Goal: Task Accomplishment & Management: Use online tool/utility

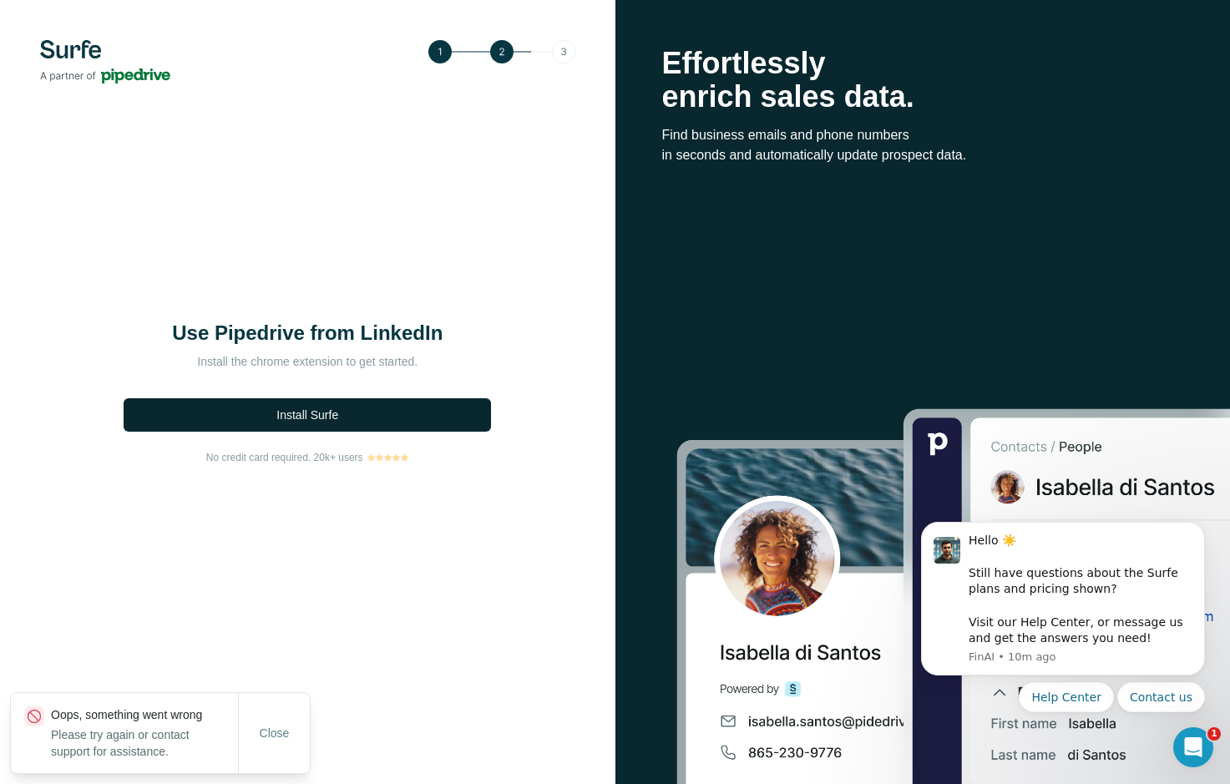
click at [371, 412] on button "Install Surfe" at bounding box center [307, 414] width 367 height 33
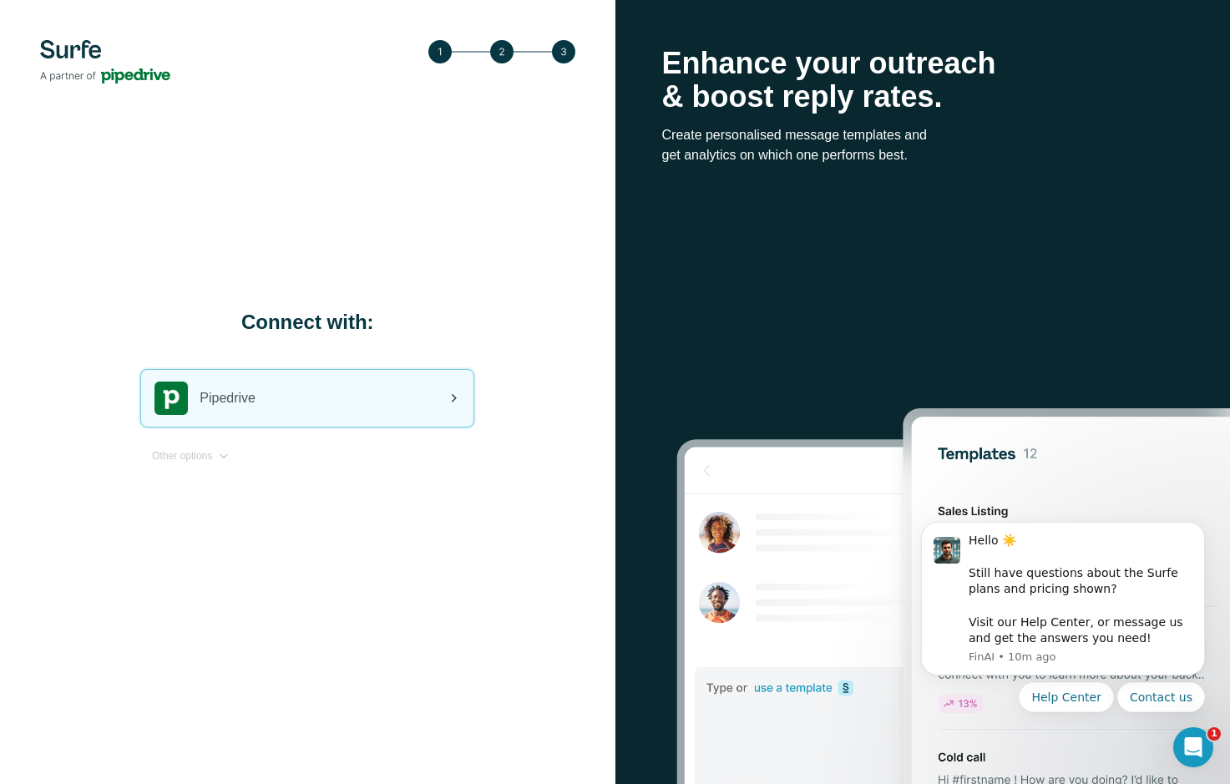
click at [350, 403] on div "Pipedrive" at bounding box center [307, 398] width 332 height 57
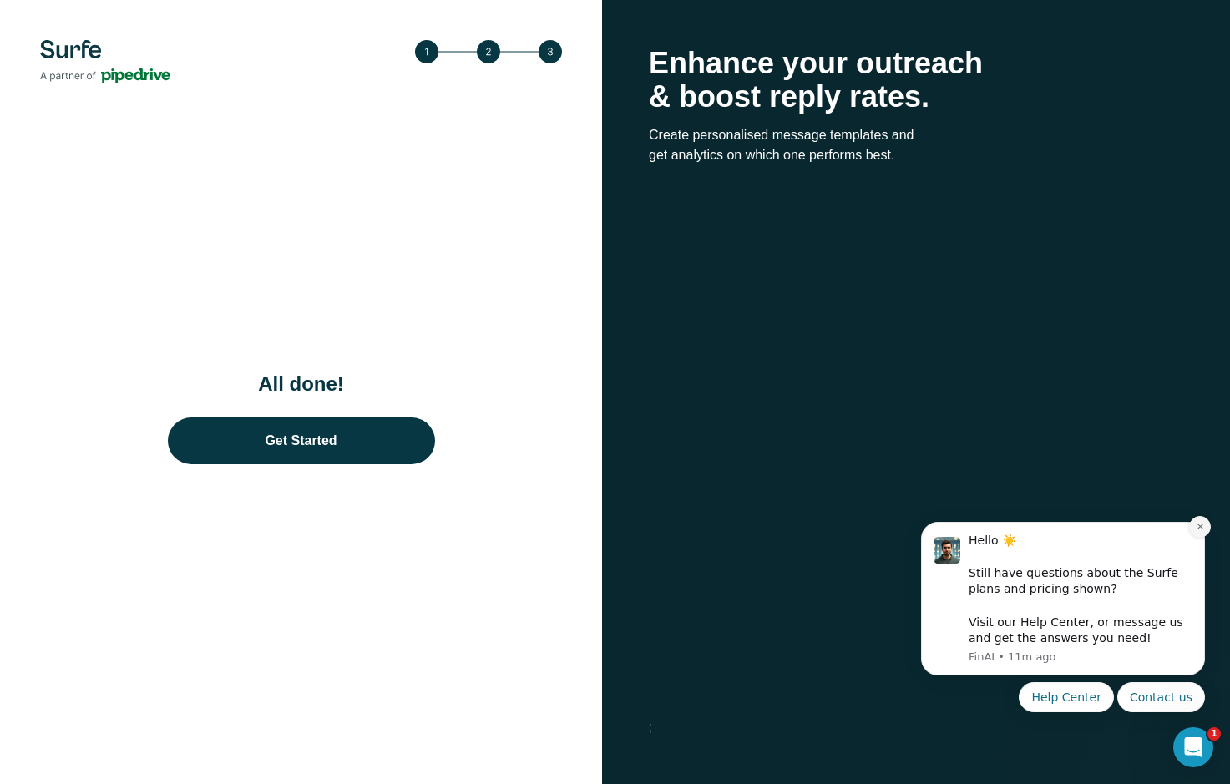
click at [1203, 527] on icon "Dismiss notification" at bounding box center [1200, 526] width 9 height 9
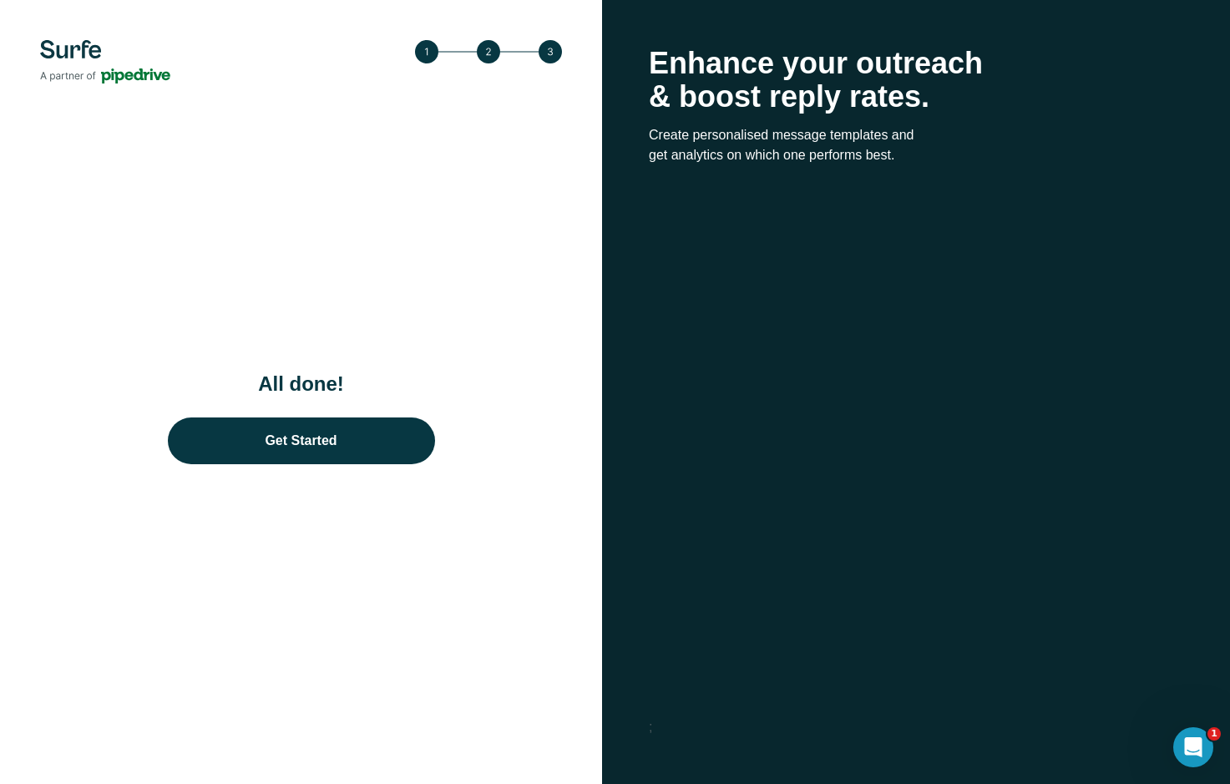
click at [588, 552] on div "All done! Get Started" at bounding box center [301, 392] width 602 height 784
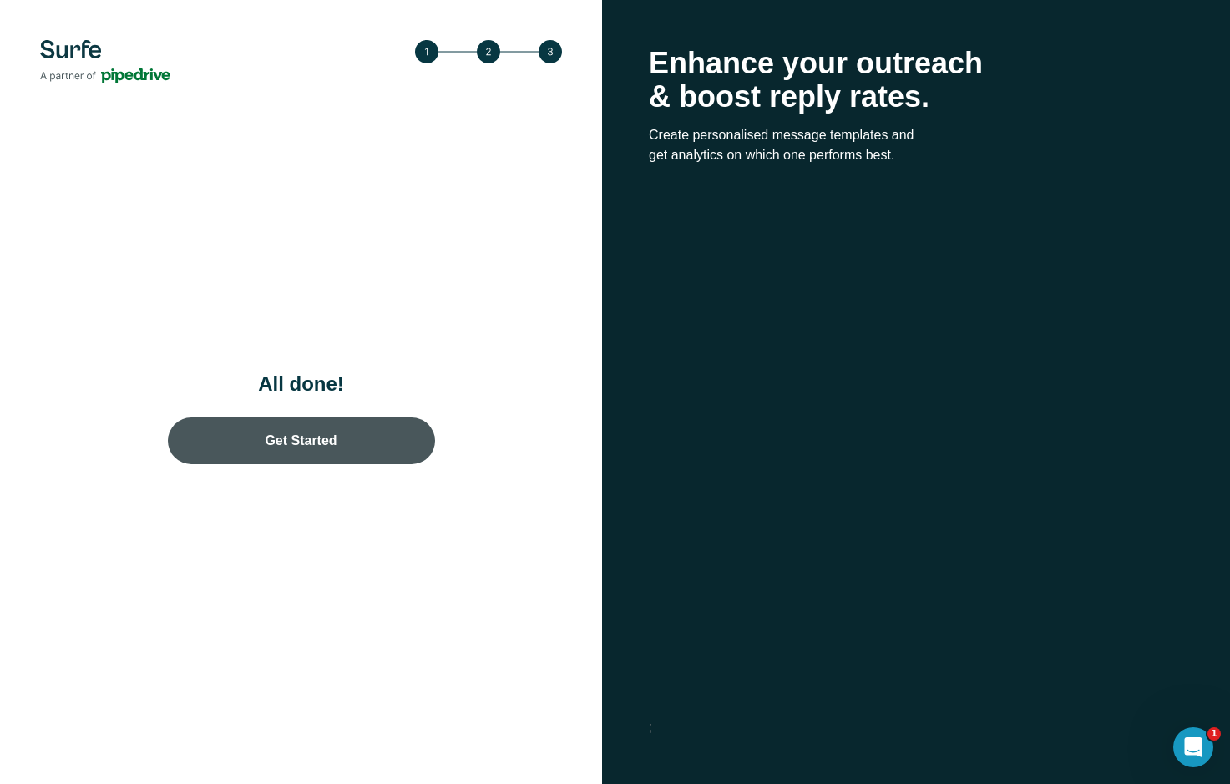
click at [362, 447] on link "Get Started" at bounding box center [301, 441] width 267 height 47
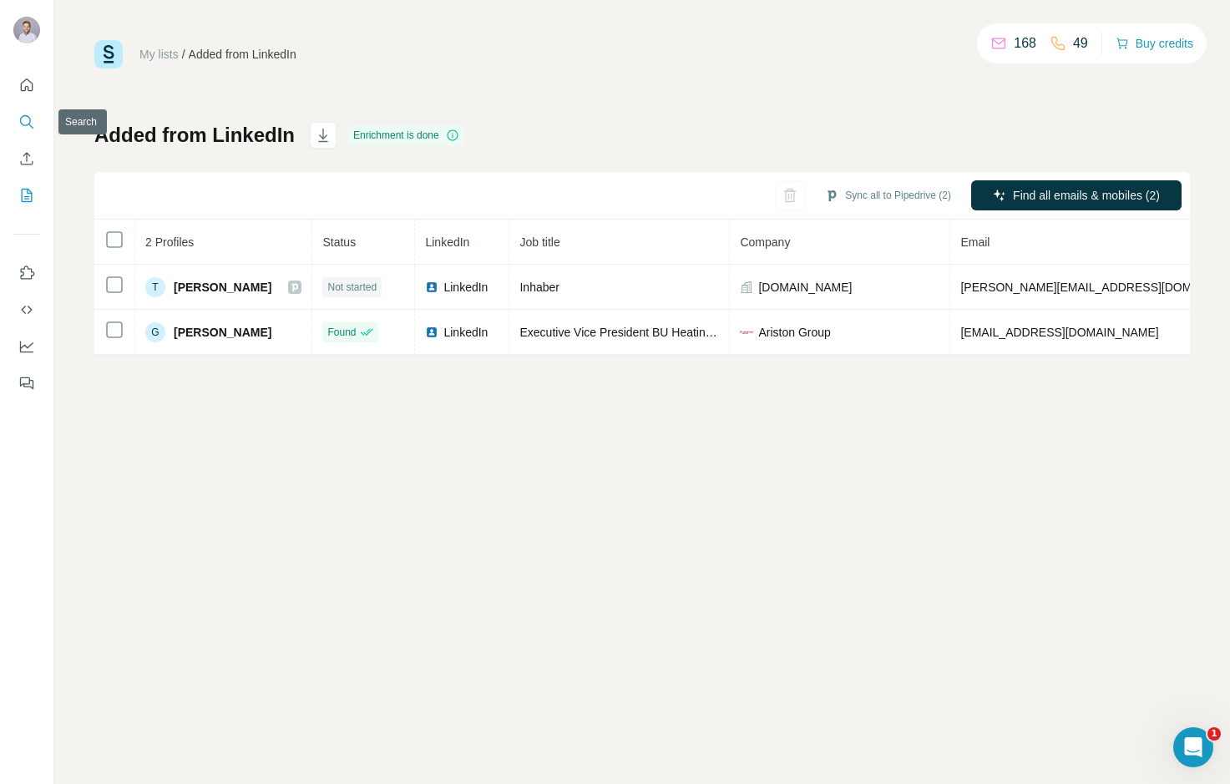
click at [29, 119] on icon "Search" at bounding box center [26, 122] width 17 height 17
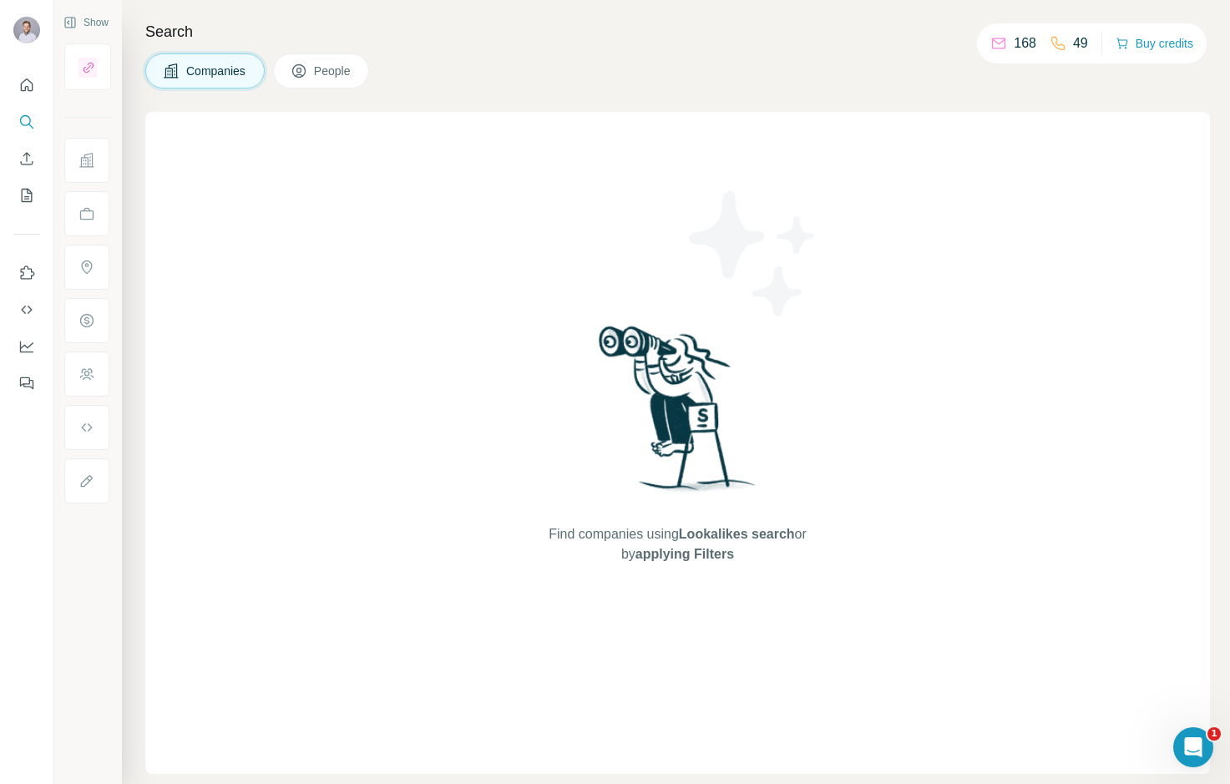
click at [130, 104] on div "Search Companies People Find companies using Lookalikes search or by applying F…" at bounding box center [676, 392] width 1108 height 784
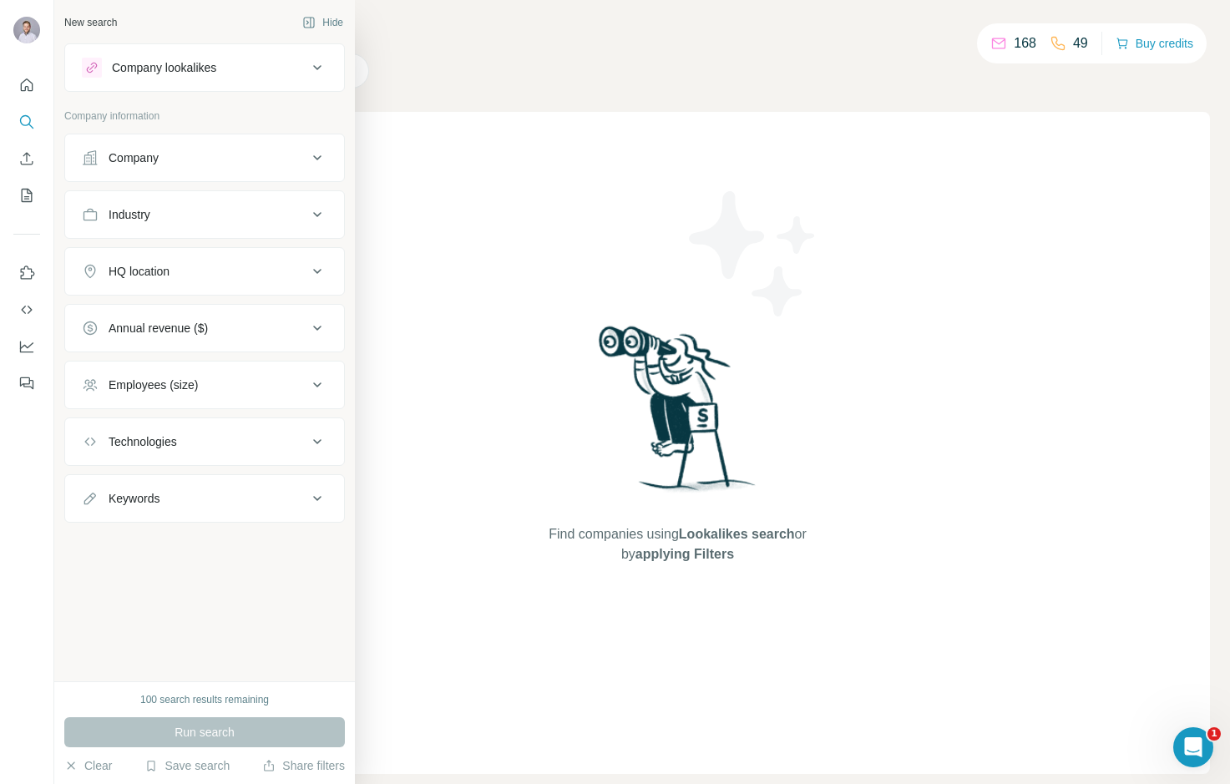
click at [200, 160] on div "Company" at bounding box center [194, 157] width 225 height 17
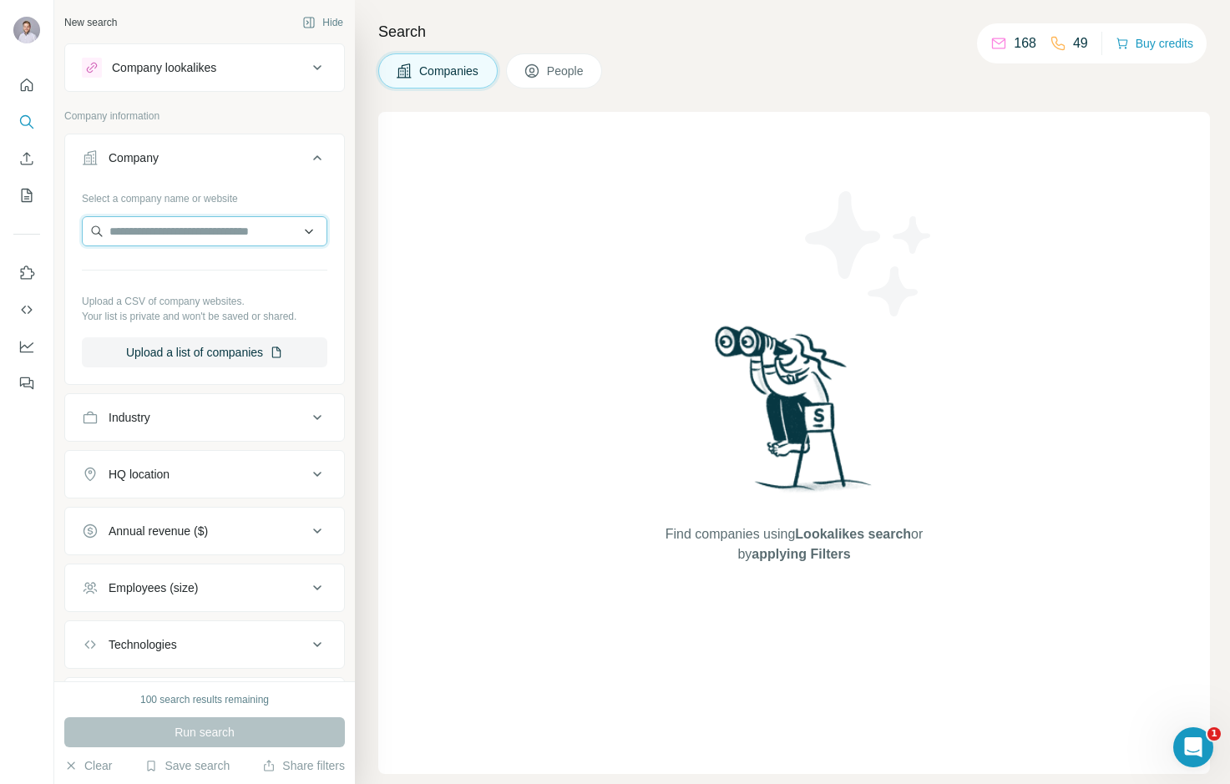
click at [187, 220] on input "text" at bounding box center [205, 231] width 246 height 30
paste input "**********"
click at [245, 231] on input "**********" at bounding box center [205, 231] width 246 height 30
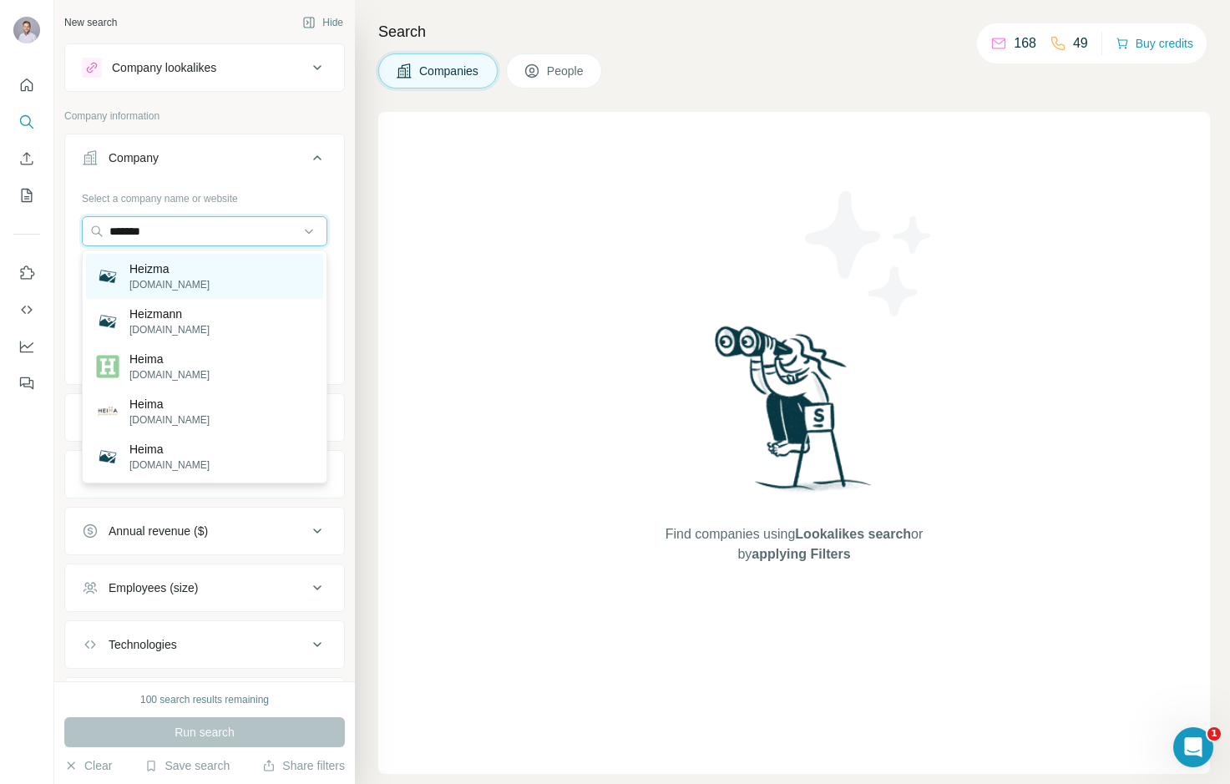
type input "******"
click at [146, 281] on p "[DOMAIN_NAME]" at bounding box center [169, 284] width 80 height 15
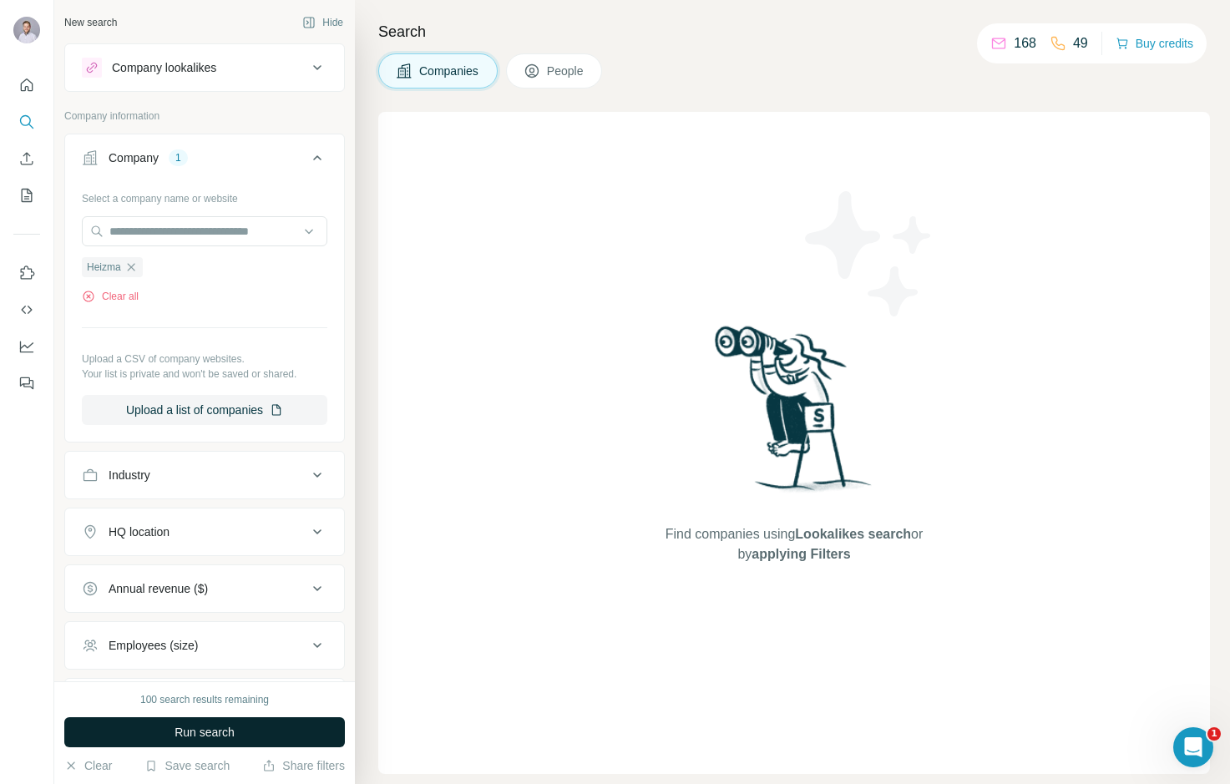
click at [196, 724] on span "Run search" at bounding box center [205, 732] width 60 height 17
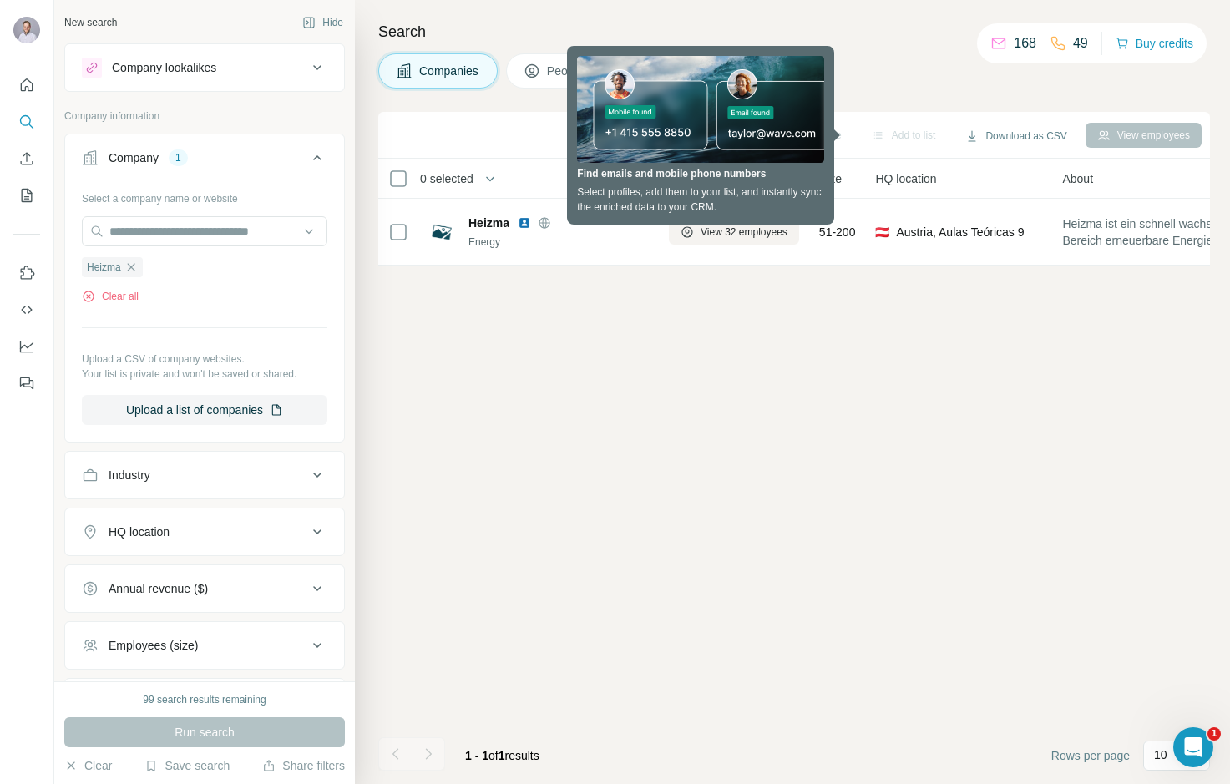
click at [614, 377] on div "Sync to Pipedrive Add to list Download as CSV View employees 0 selected Compani…" at bounding box center [794, 448] width 832 height 672
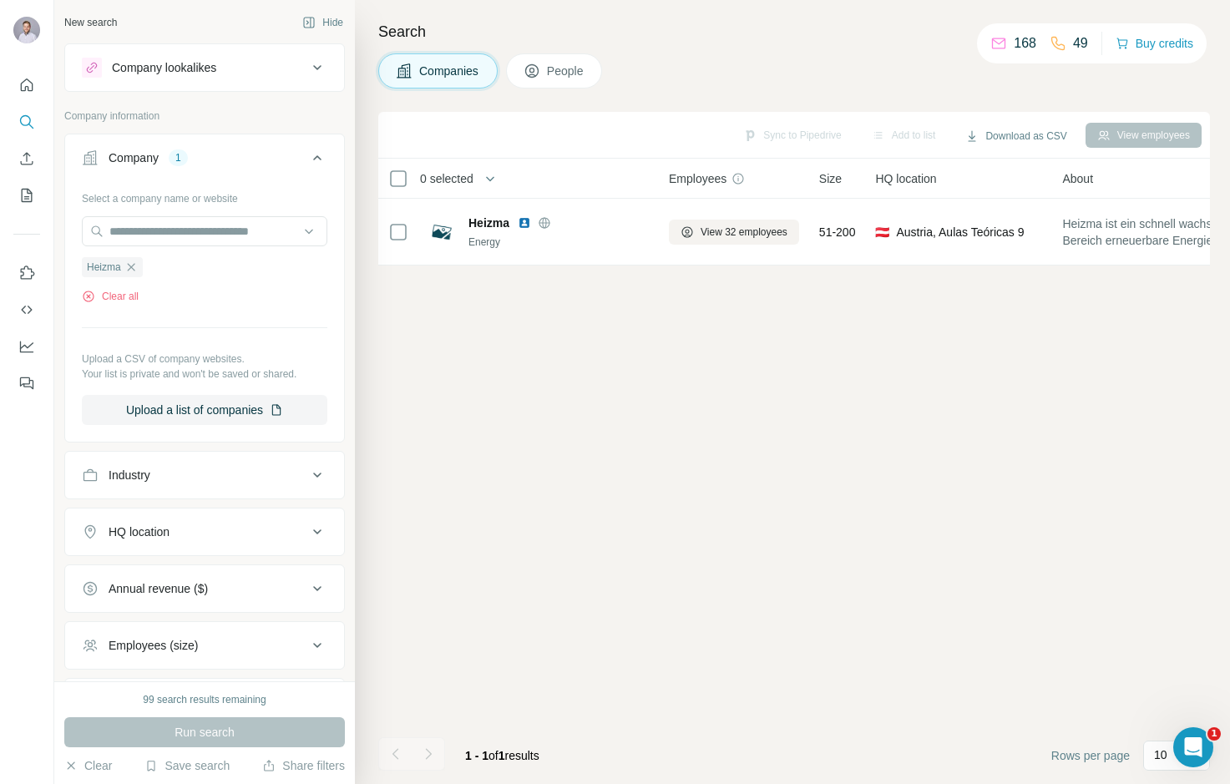
click at [580, 76] on span "People" at bounding box center [566, 71] width 38 height 17
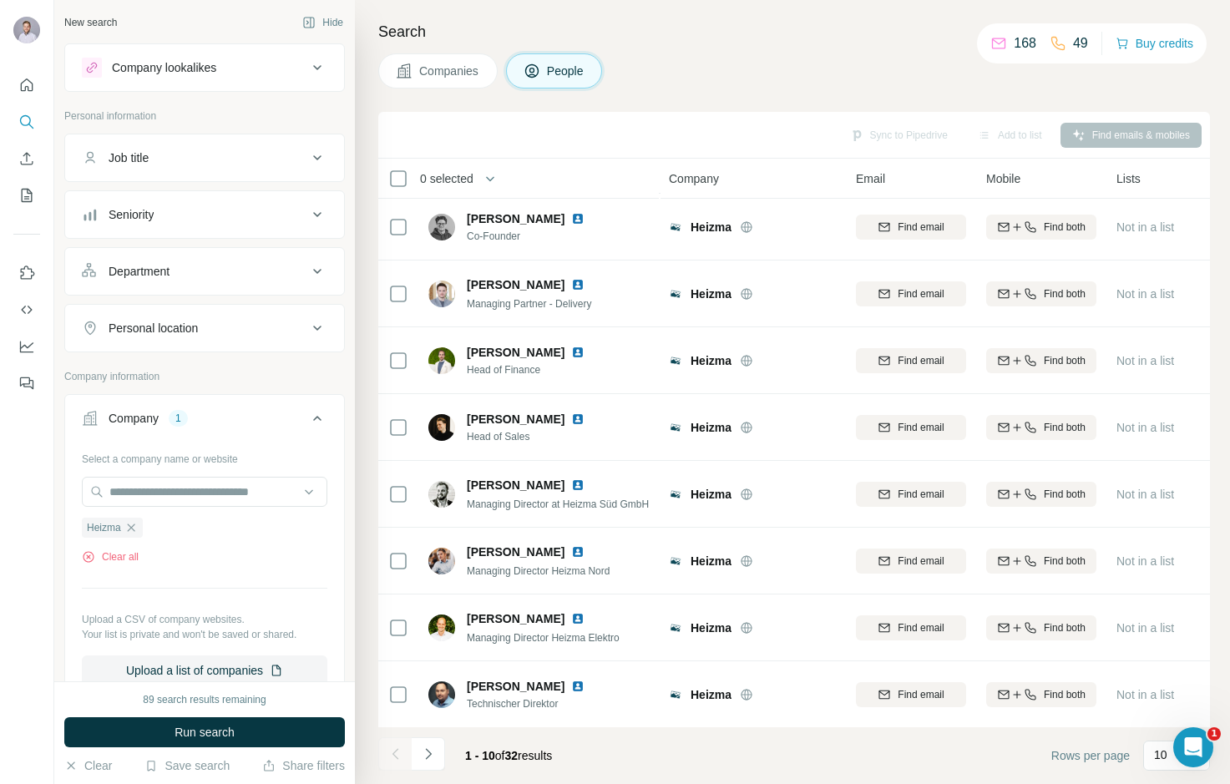
scroll to position [139, 0]
